Goal: Understand process/instructions: Learn how to perform a task or action

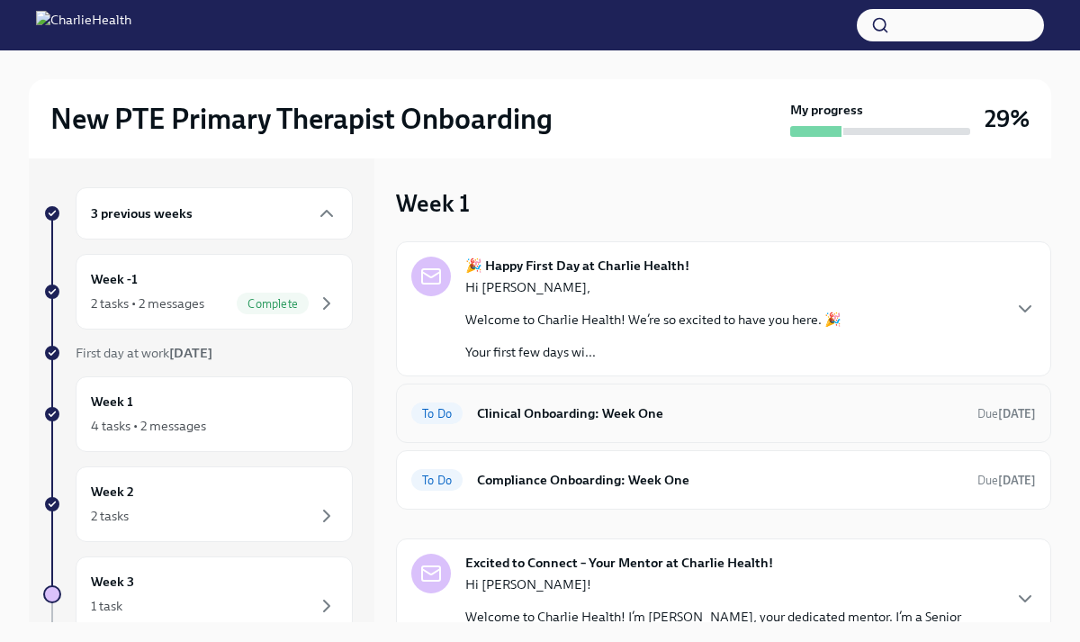
click at [563, 407] on h6 "Clinical Onboarding: Week One" at bounding box center [720, 413] width 486 height 20
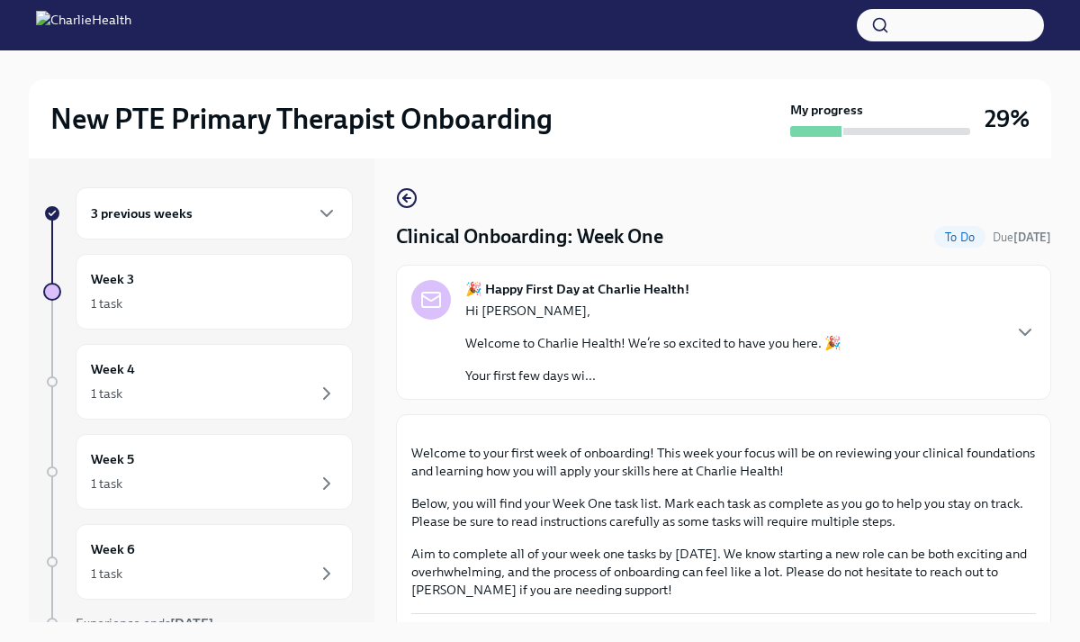
click at [567, 357] on div "Hi [PERSON_NAME], Welcome to Charlie Health! We’re so excited to have you here.…" at bounding box center [653, 343] width 376 height 83
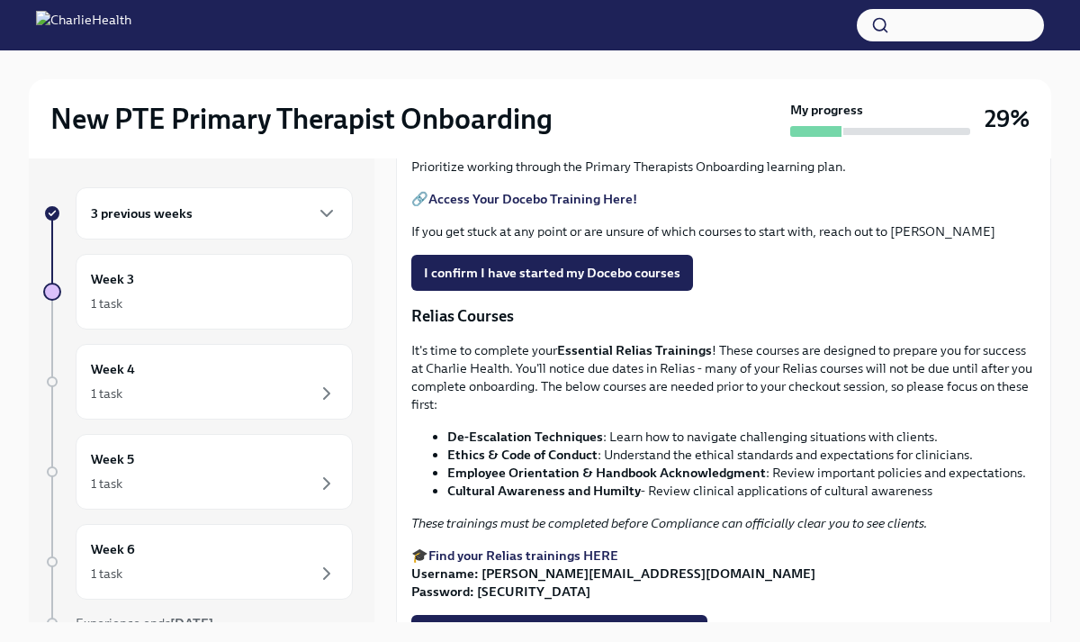
scroll to position [1873, 0]
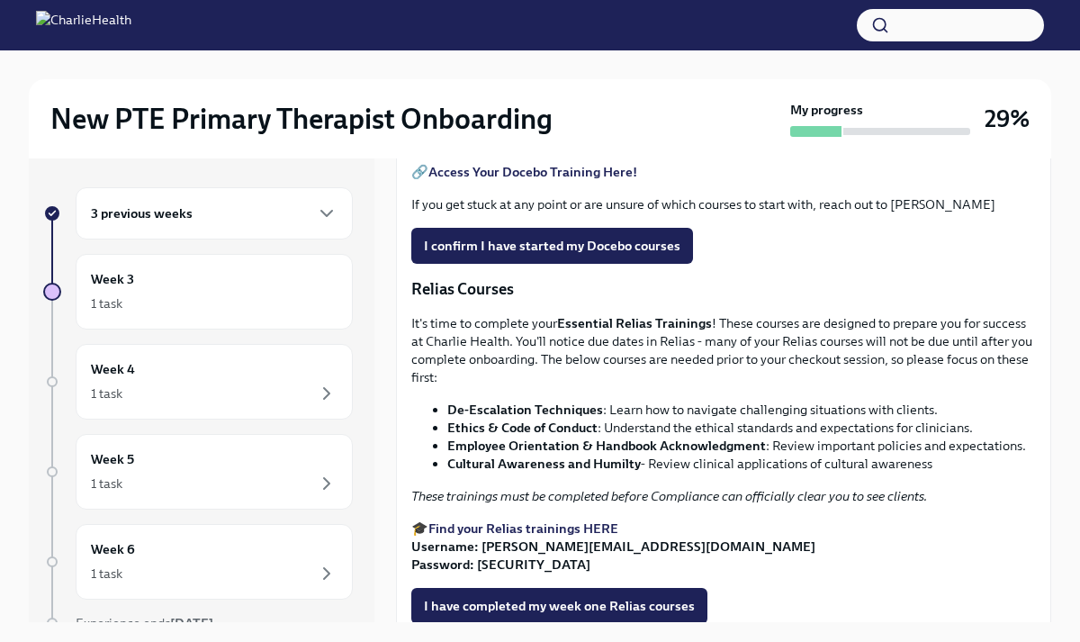
click at [0, 0] on input "Upload HIPAA Certification" at bounding box center [0, 0] width 0 height 0
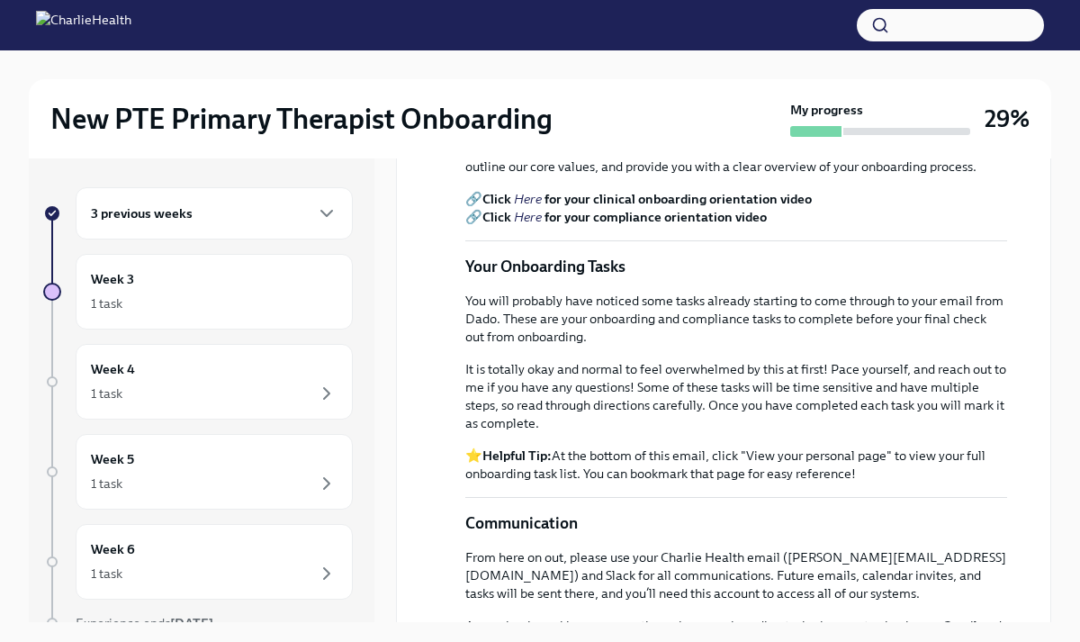
scroll to position [684, 0]
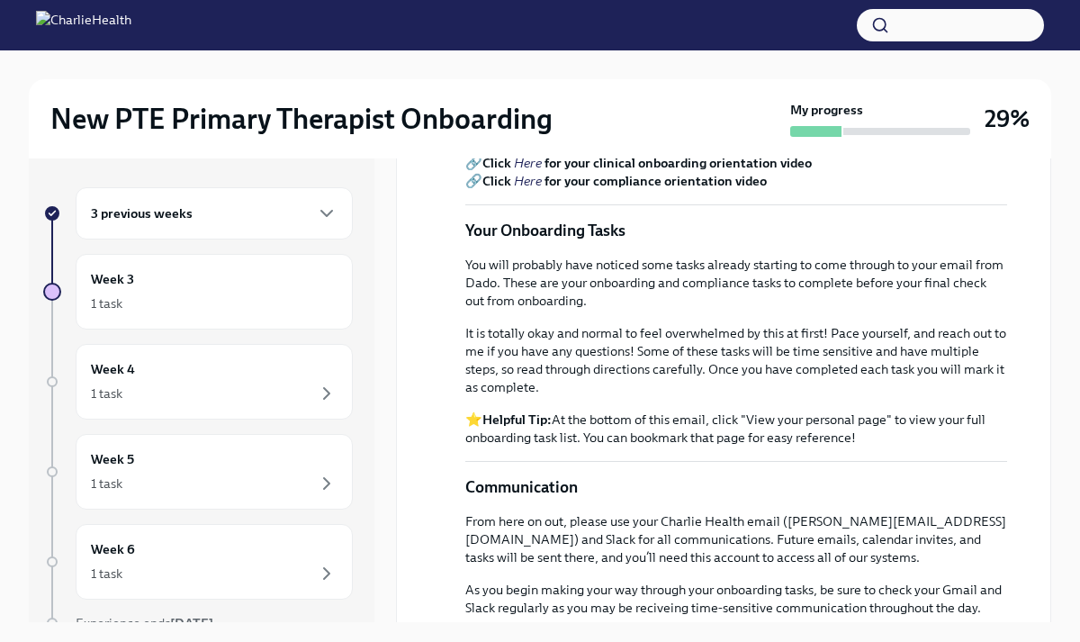
click at [667, 171] on strong "for your clinical onboarding orientation video" at bounding box center [678, 163] width 267 height 16
click at [665, 171] on strong "for your clinical onboarding orientation video" at bounding box center [678, 163] width 267 height 16
click at [493, 171] on strong "Click" at bounding box center [497, 163] width 29 height 16
click at [525, 171] on em "Here" at bounding box center [528, 163] width 28 height 16
